Goal: Task Accomplishment & Management: Use online tool/utility

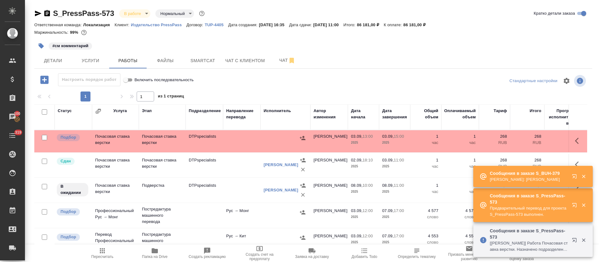
scroll to position [7, 0]
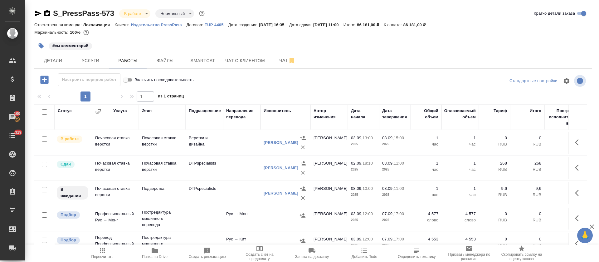
click at [312, 49] on div "#см комментарий" at bounding box center [220, 46] width 372 height 14
click at [314, 42] on div "#см комментарий" at bounding box center [220, 46] width 372 height 14
